Goal: Find specific page/section

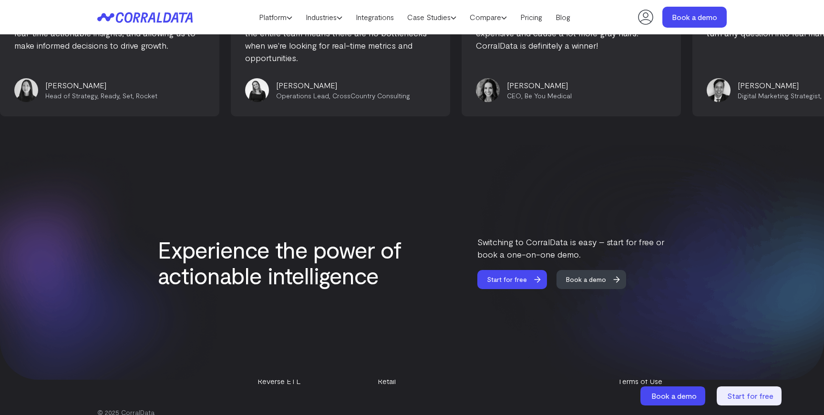
scroll to position [4045, 0]
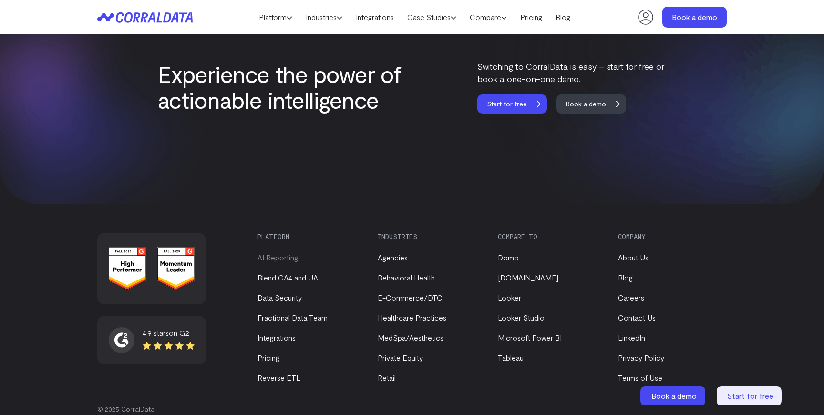
click at [283, 253] on link "AI Reporting" at bounding box center [277, 257] width 41 height 9
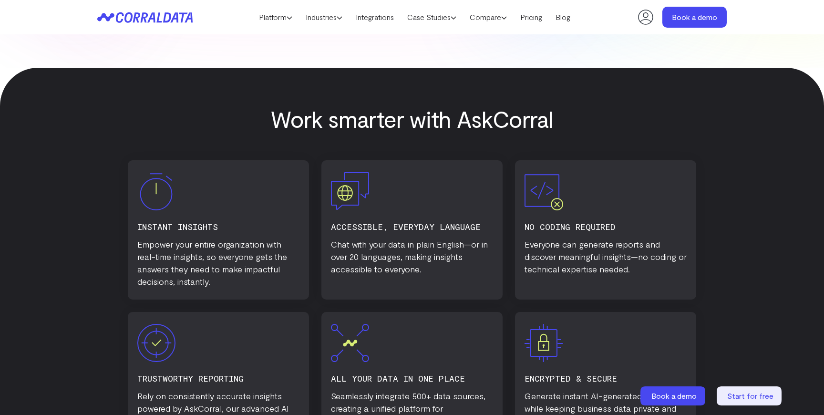
scroll to position [605, 0]
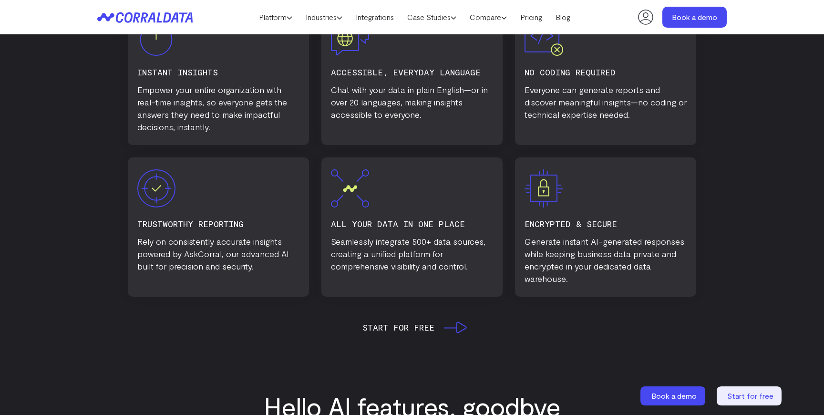
click at [454, 325] on icon at bounding box center [455, 327] width 23 height 12
